Goal: Information Seeking & Learning: Learn about a topic

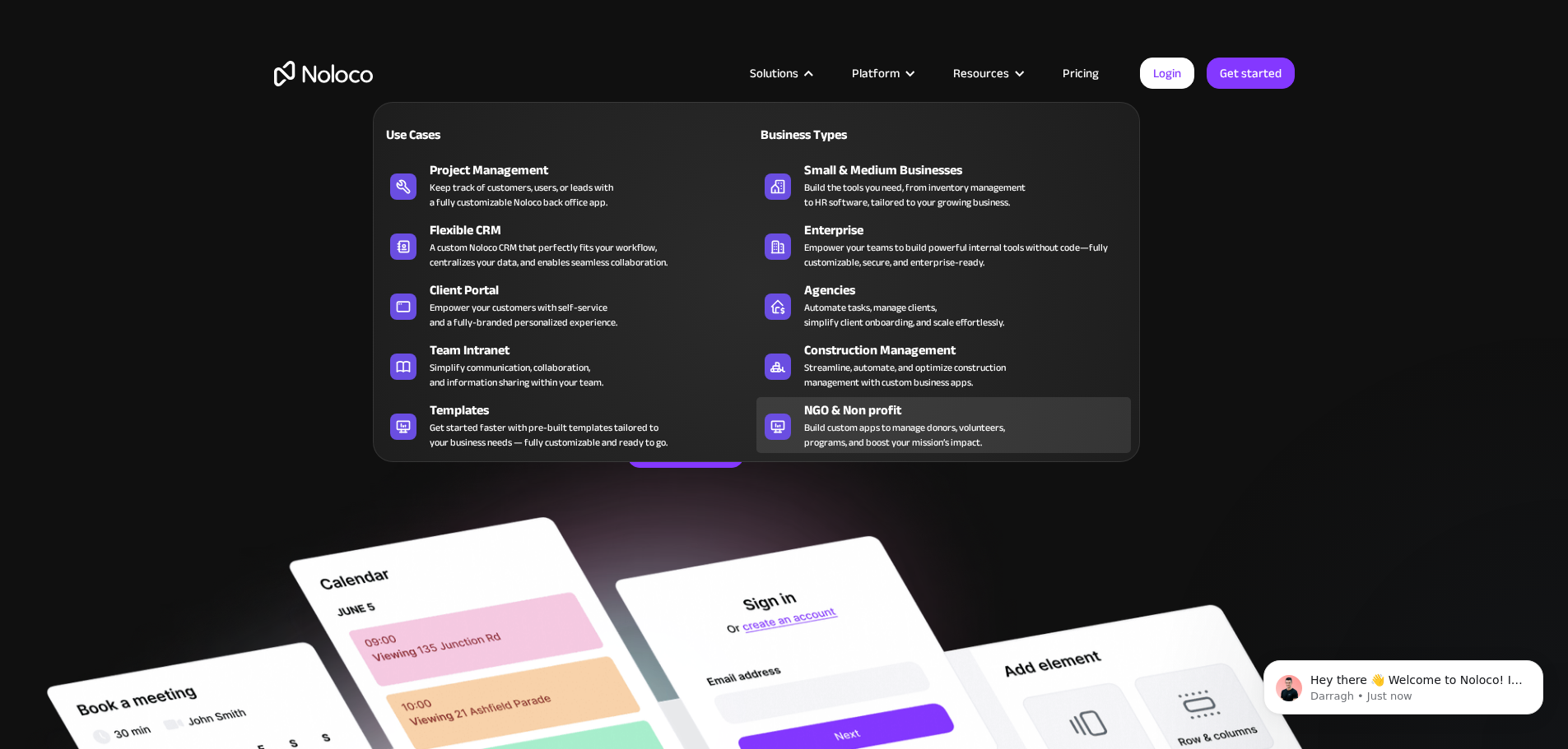
click at [848, 444] on div "Build custom apps to manage donors, volunteers, programs, and boost your missio…" at bounding box center [904, 435] width 201 height 30
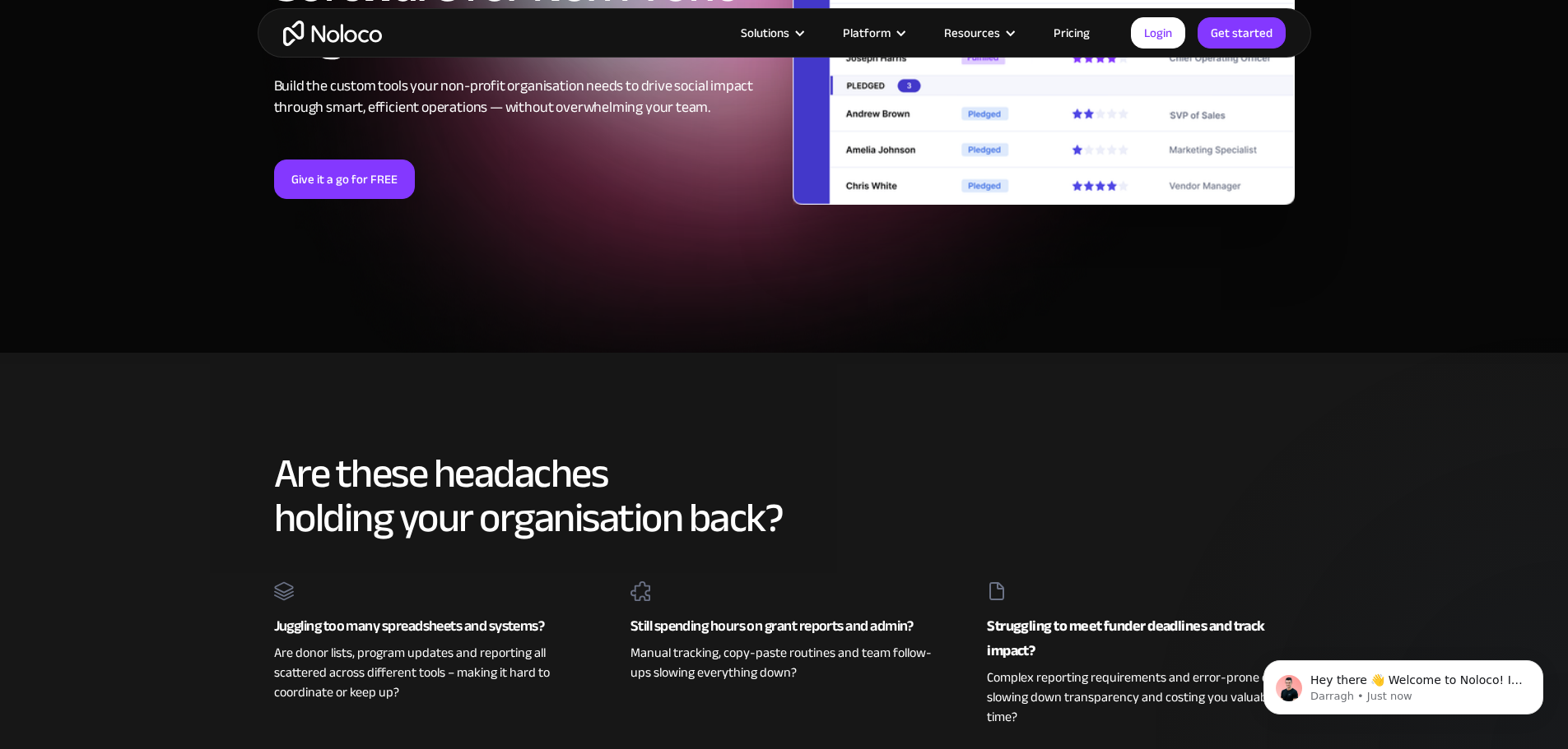
scroll to position [6992, 0]
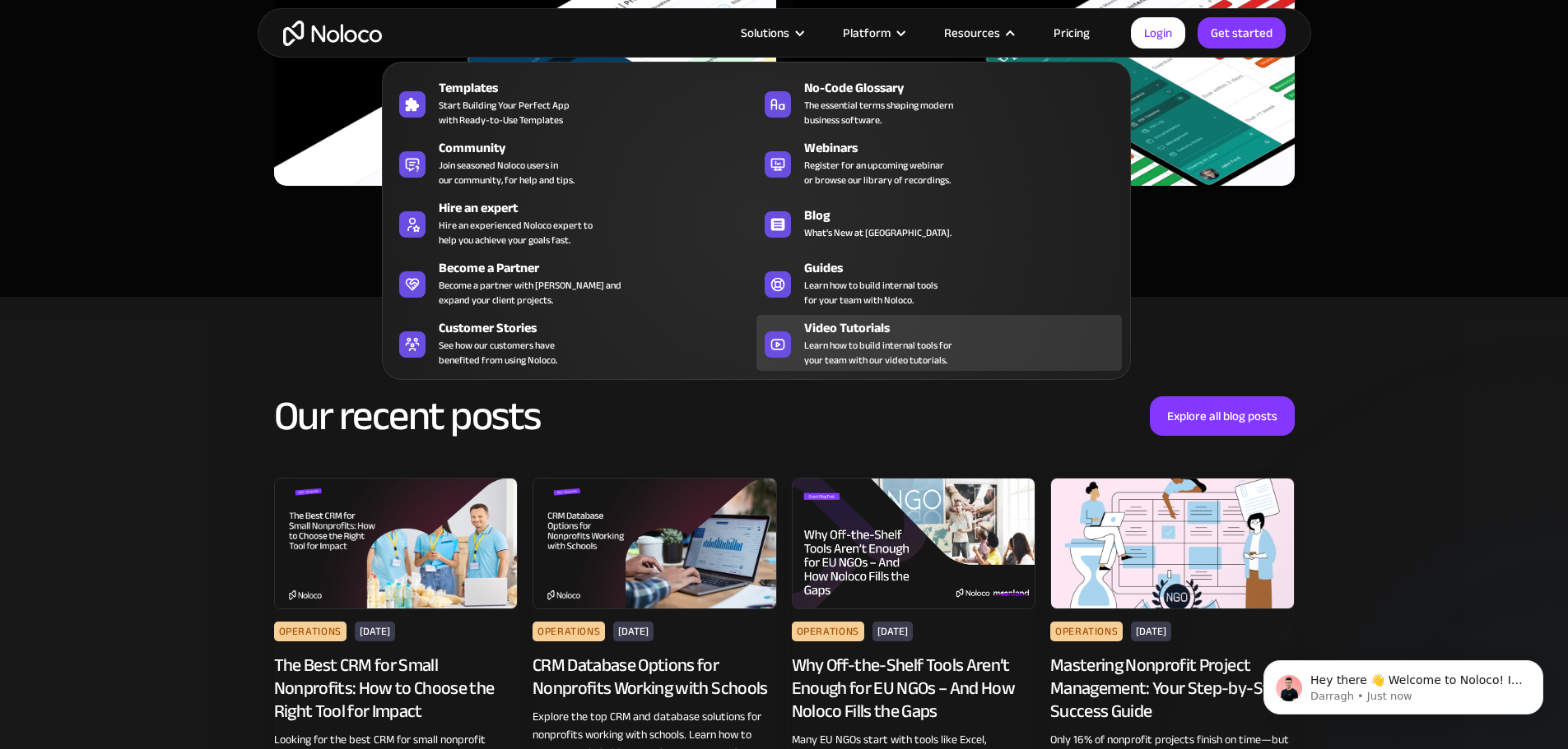
click at [816, 356] on span "Learn how to build internal tools for your team with our video tutorials." at bounding box center [878, 353] width 148 height 30
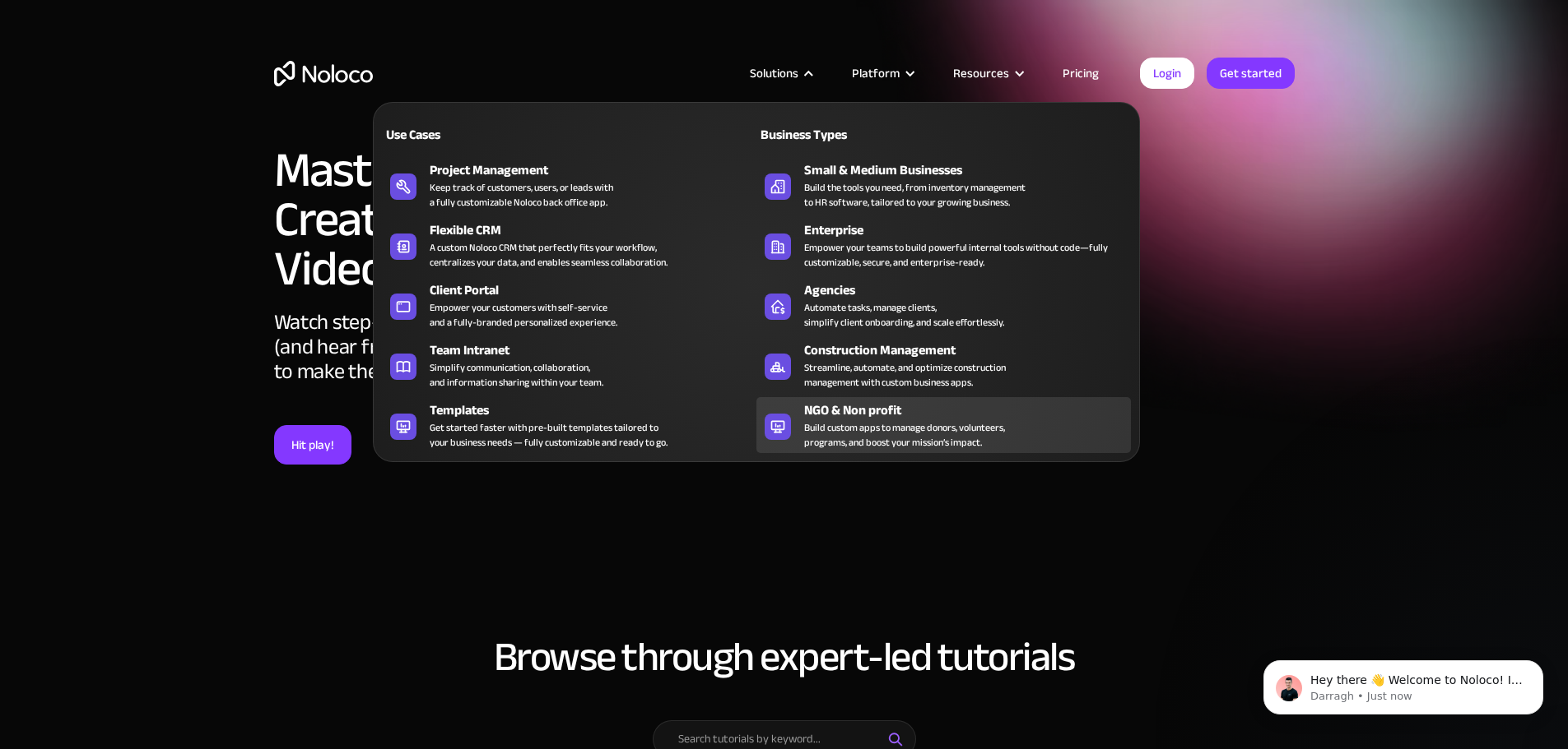
click at [875, 429] on div "Build custom apps to manage donors, volunteers, programs, and boost your missio…" at bounding box center [904, 435] width 201 height 30
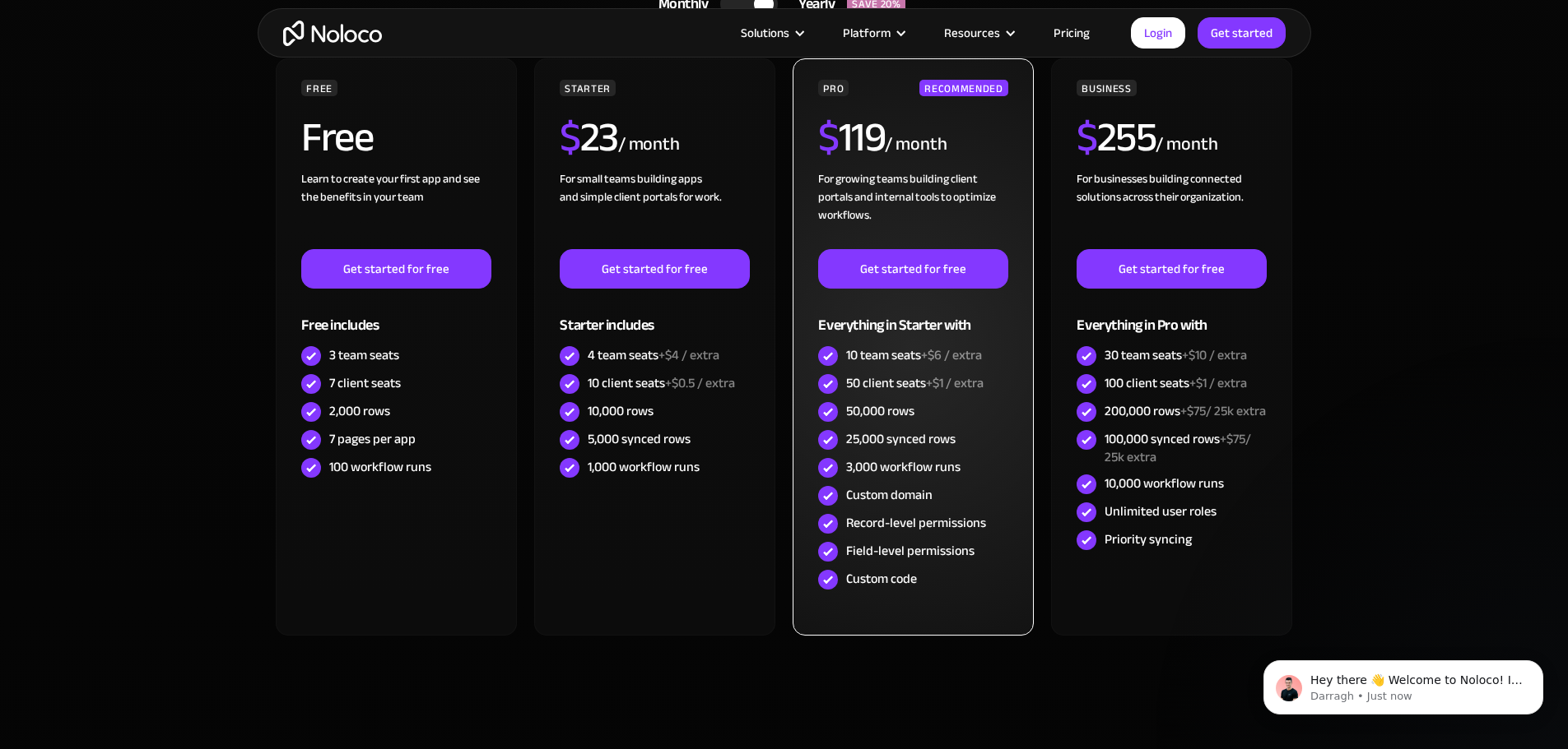
scroll to position [5100, 0]
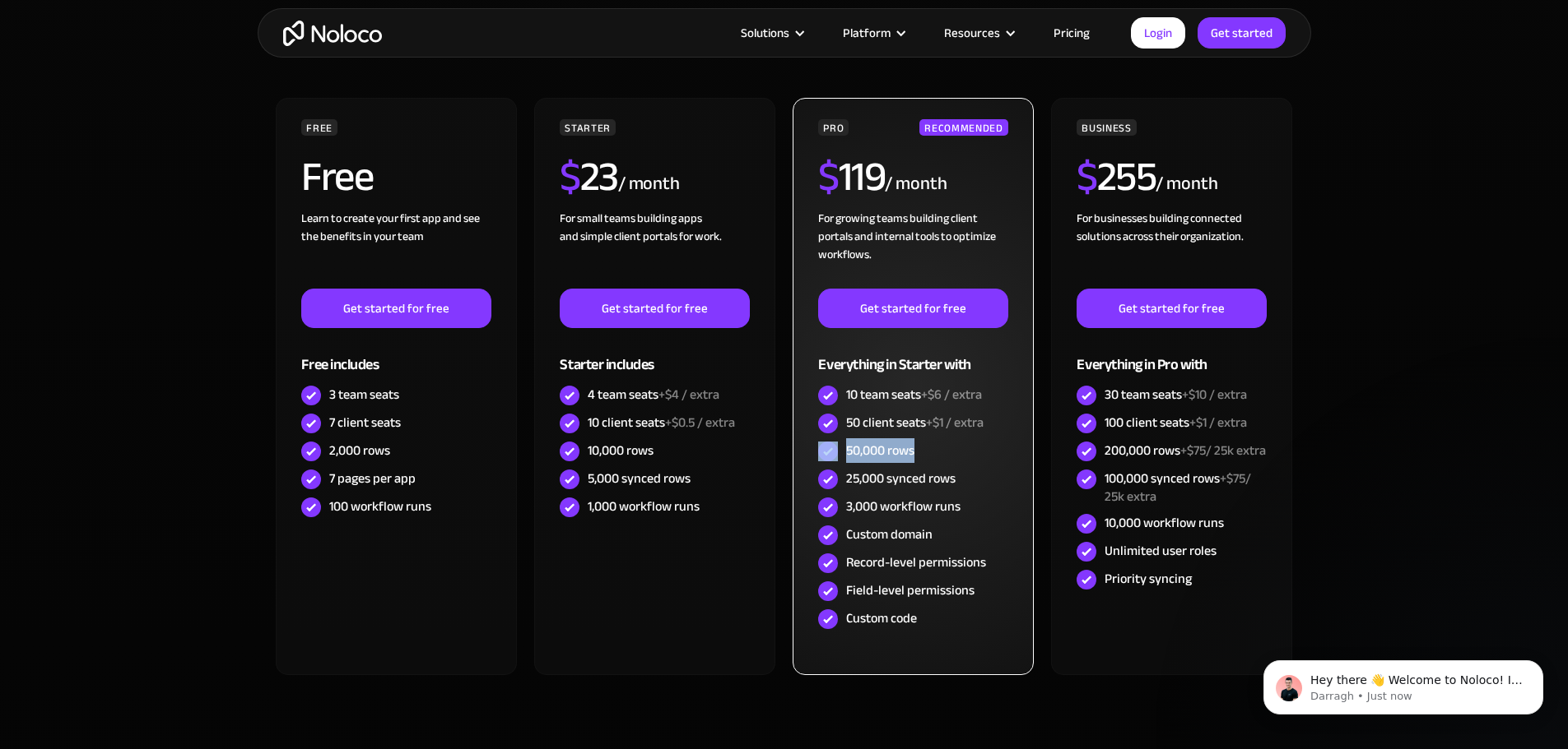
drag, startPoint x: 840, startPoint y: 448, endPoint x: 938, endPoint y: 449, distance: 98.0
click at [938, 449] on div "50,000 rows" at bounding box center [912, 451] width 189 height 28
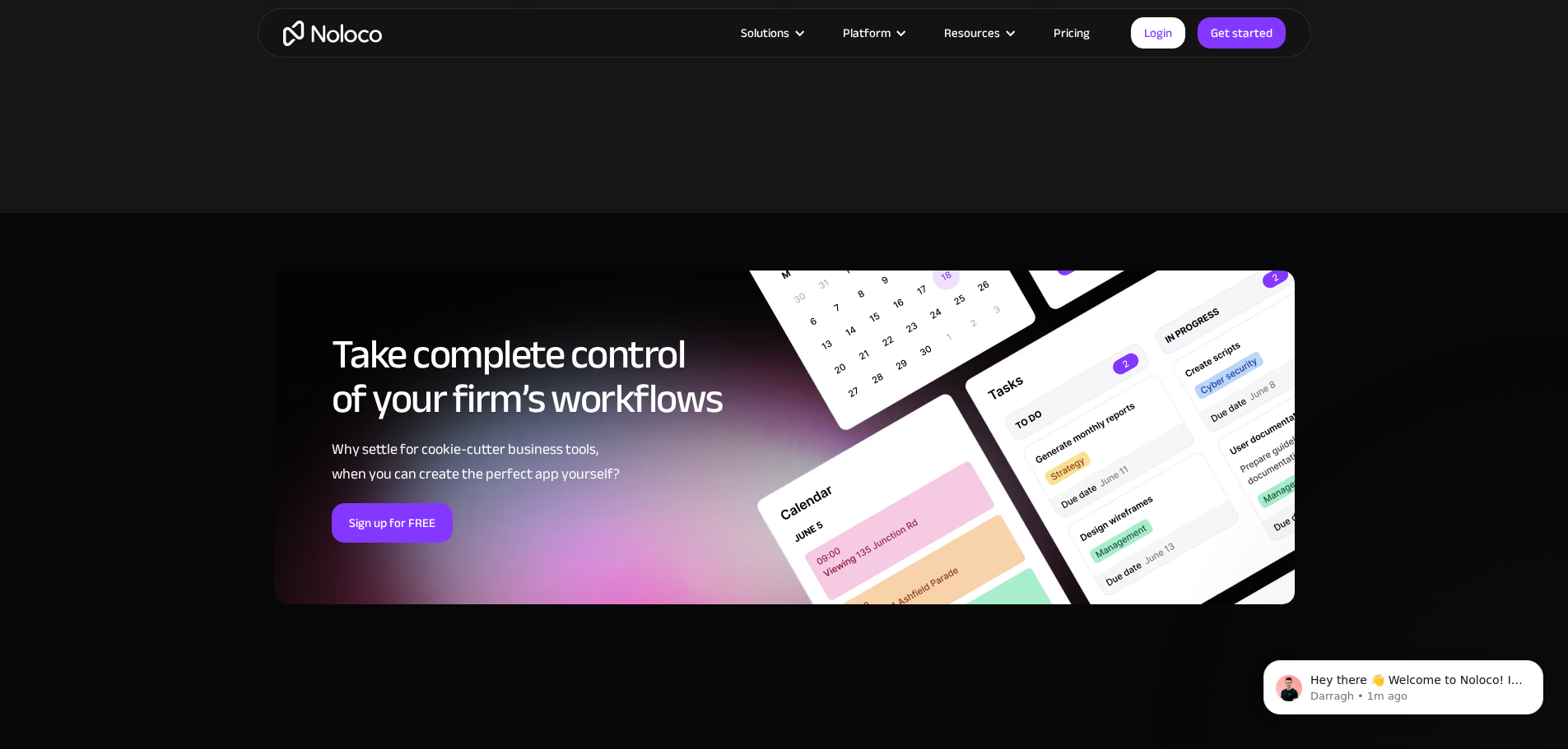
scroll to position [8473, 0]
